Goal: Transaction & Acquisition: Purchase product/service

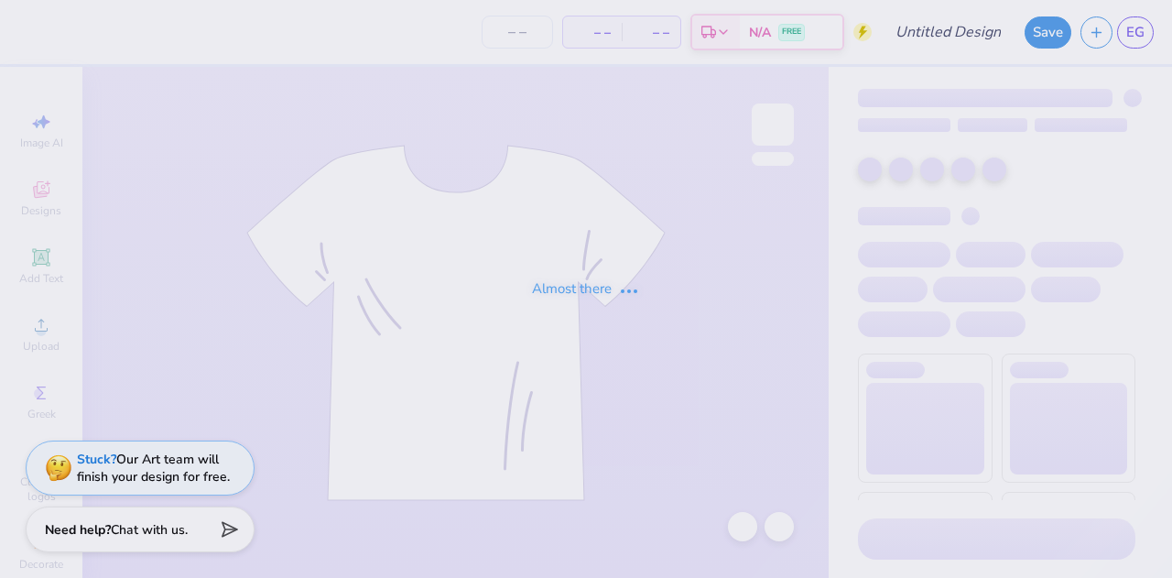
type input "Spikeball 3"
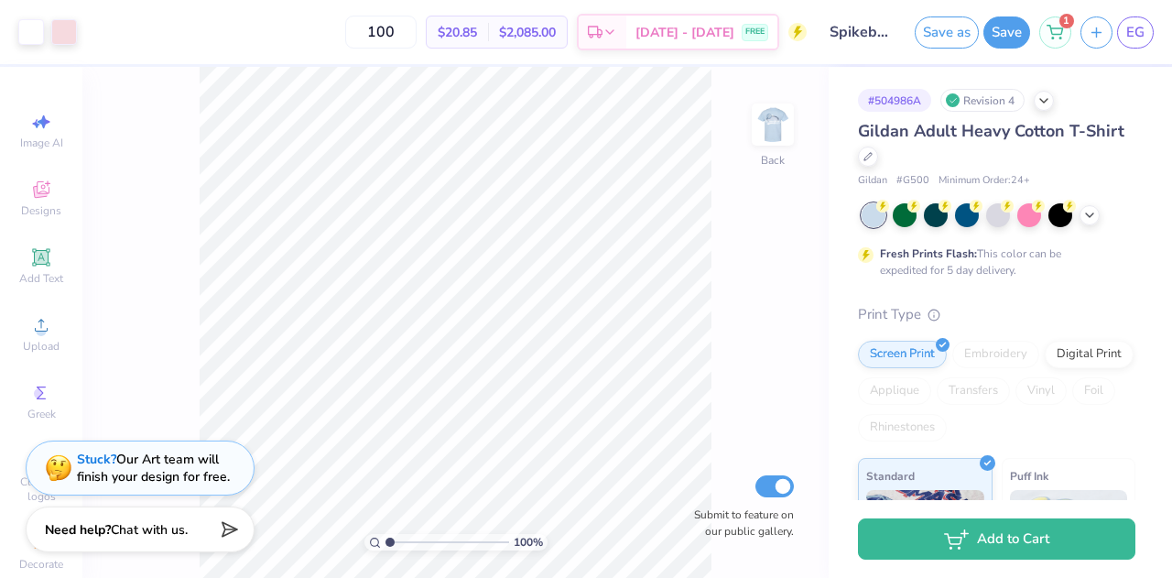
click at [467, 37] on span "$20.85" at bounding box center [457, 32] width 39 height 19
click at [417, 27] on input "100" at bounding box center [380, 32] width 71 height 33
click at [417, 30] on input "100" at bounding box center [380, 32] width 71 height 33
click at [417, 35] on input "120" at bounding box center [380, 32] width 71 height 33
type input "1"
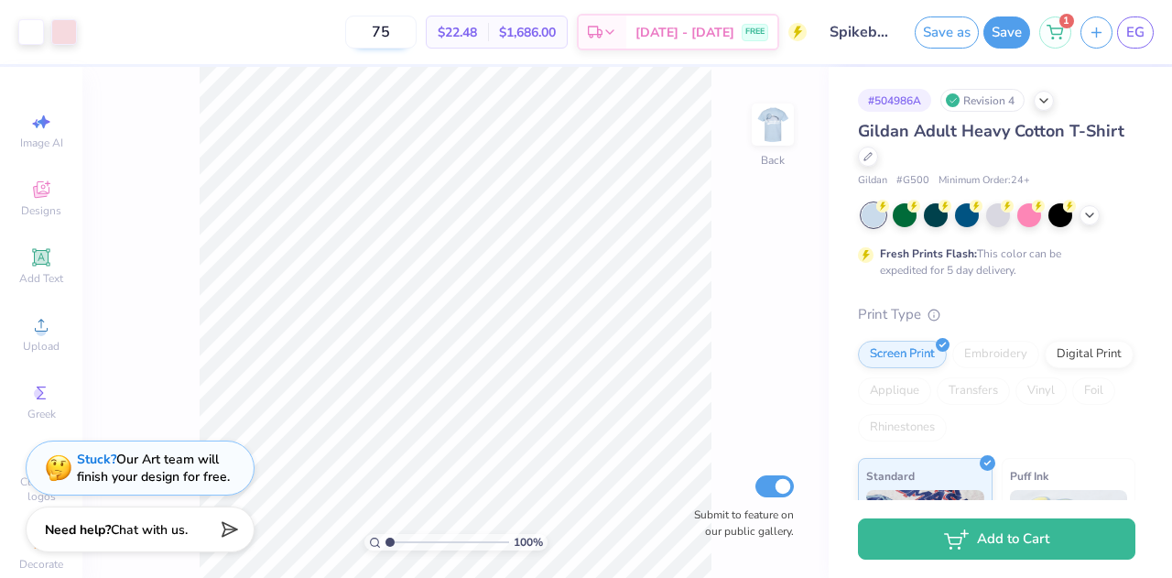
click at [417, 35] on input "75" at bounding box center [380, 32] width 71 height 33
type input "7"
type input "1"
type input "150"
